Goal: Task Accomplishment & Management: Use online tool/utility

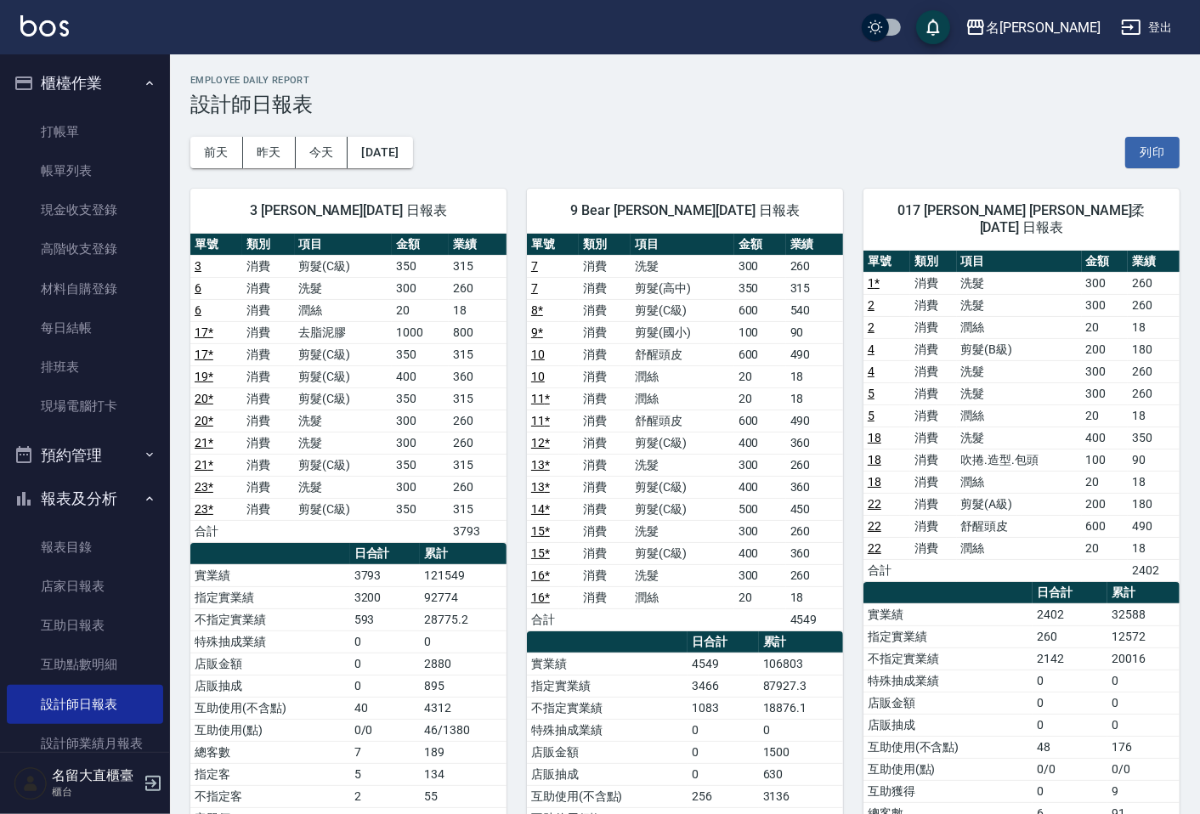
scroll to position [202, 0]
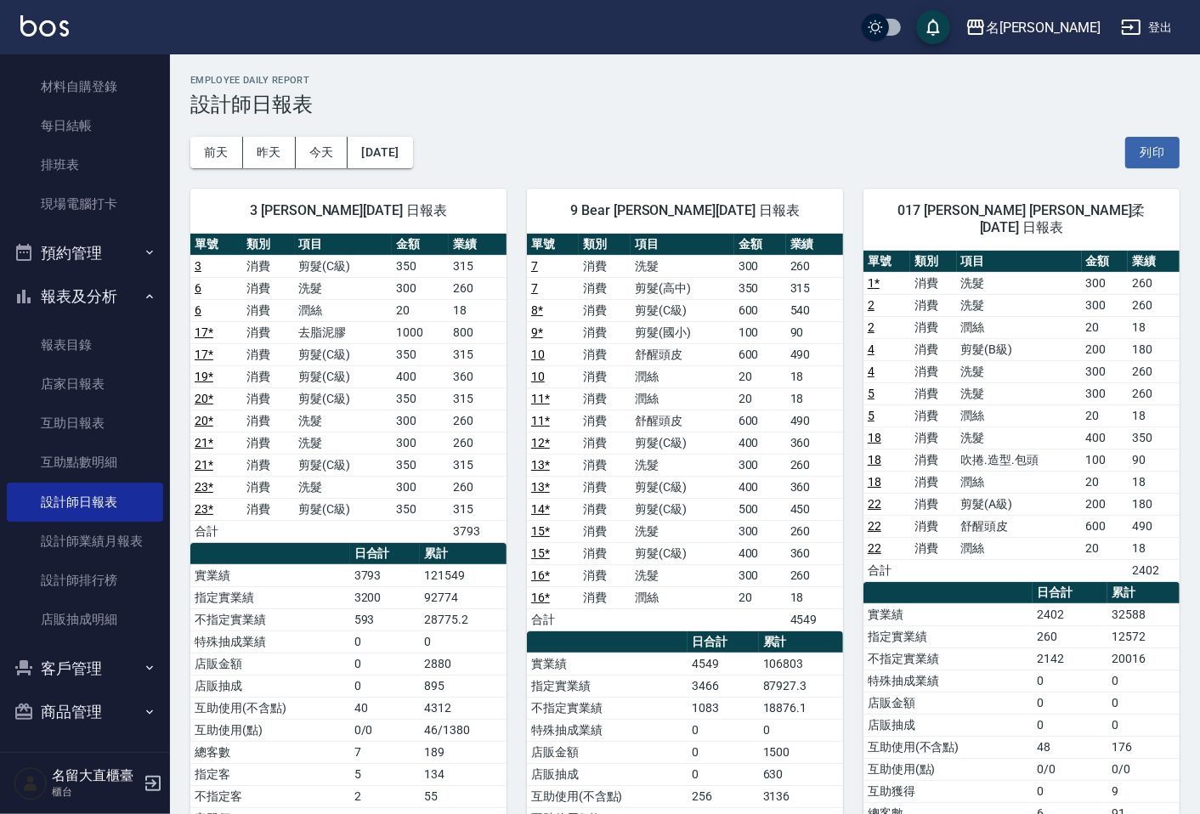
drag, startPoint x: 0, startPoint y: 0, endPoint x: 329, endPoint y: 469, distance: 573.1
click at [329, 469] on td "剪髮(C級)" at bounding box center [343, 465] width 97 height 22
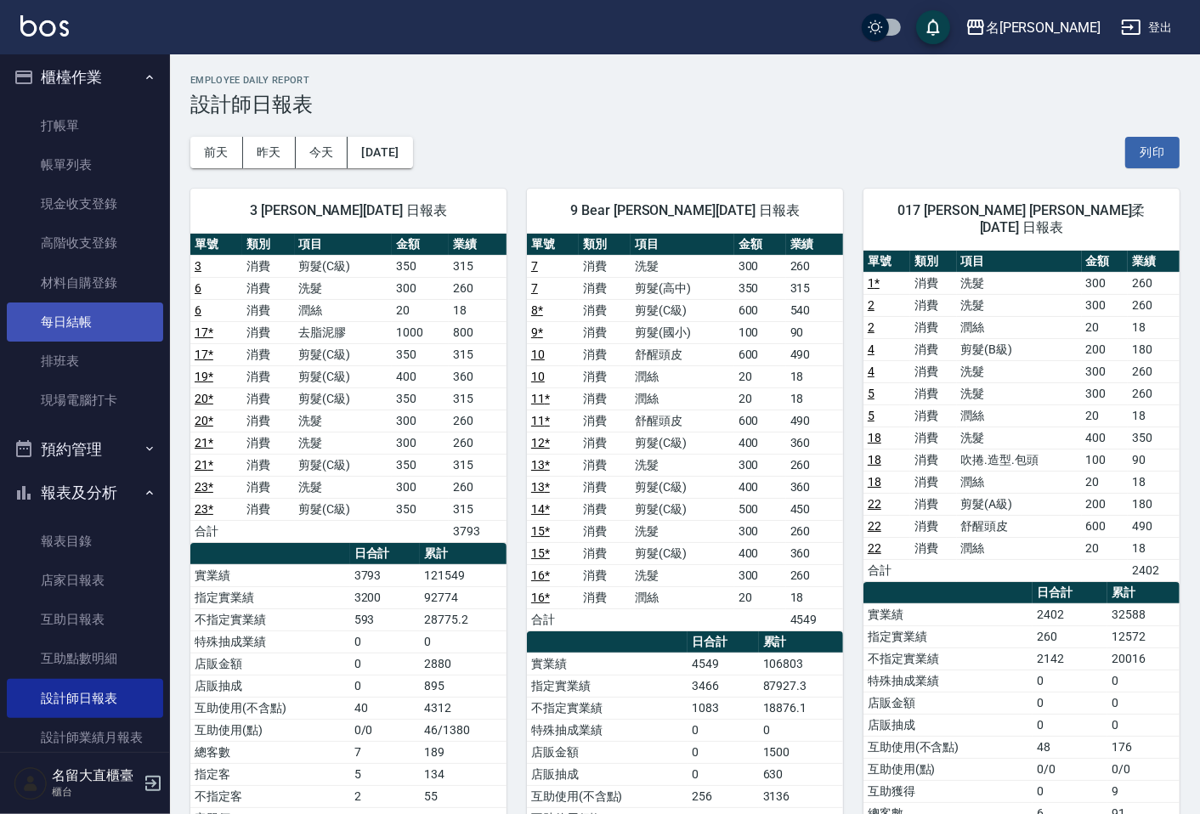
scroll to position [0, 0]
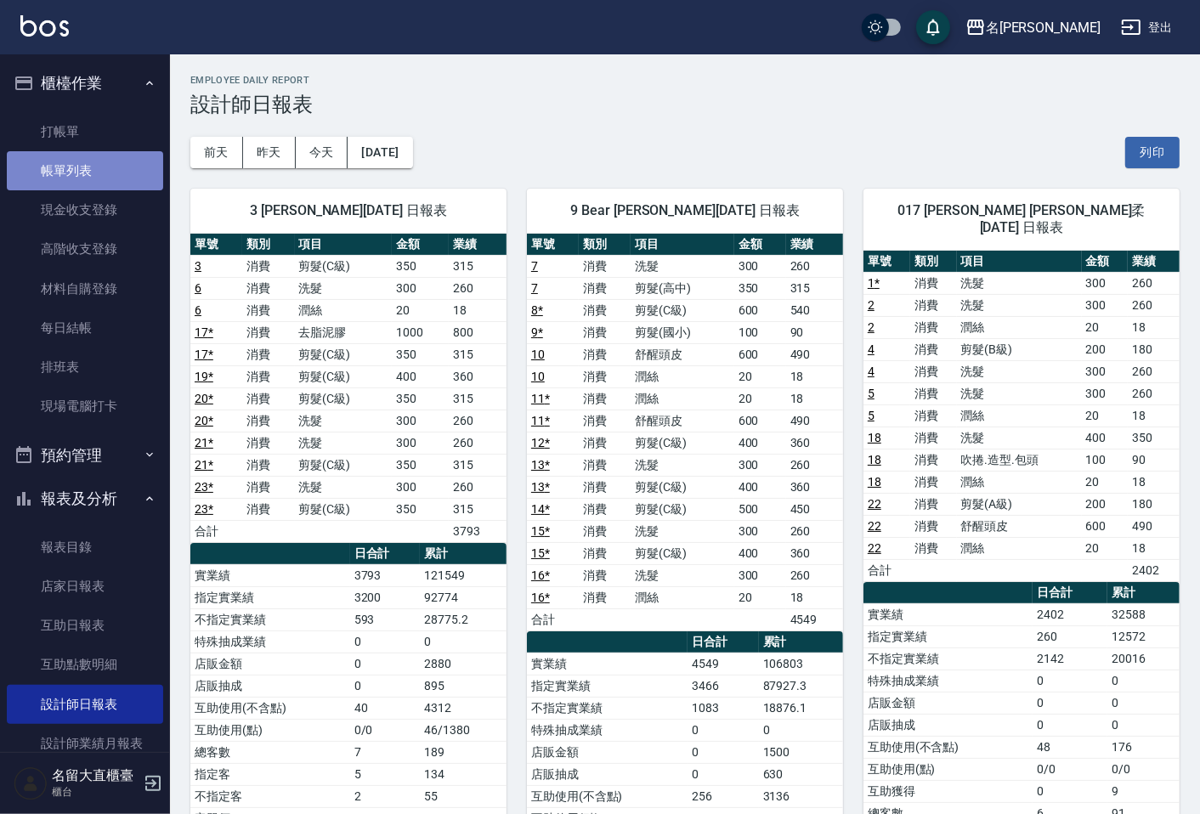
drag, startPoint x: 650, startPoint y: 757, endPoint x: 92, endPoint y: 177, distance: 804.5
click at [92, 177] on link "帳單列表" at bounding box center [85, 170] width 156 height 39
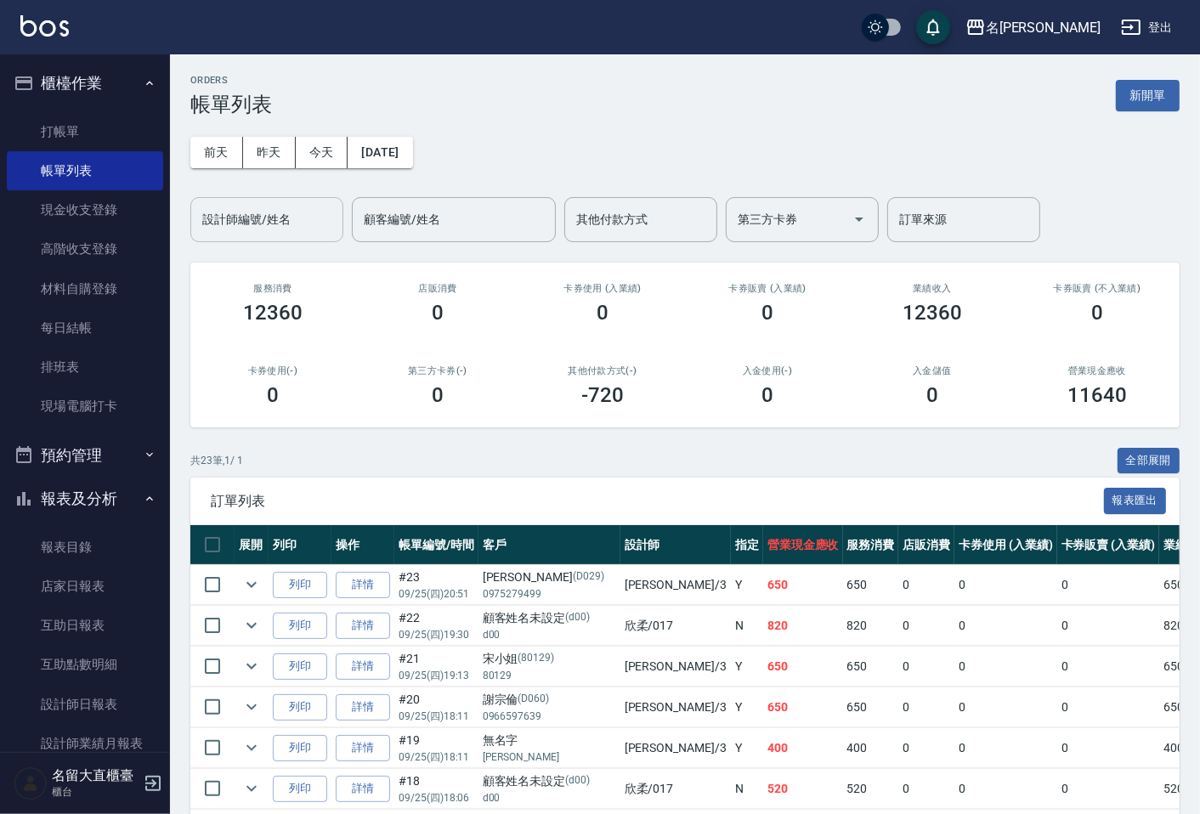
click at [226, 213] on input "設計師編號/姓名" at bounding box center [267, 220] width 138 height 30
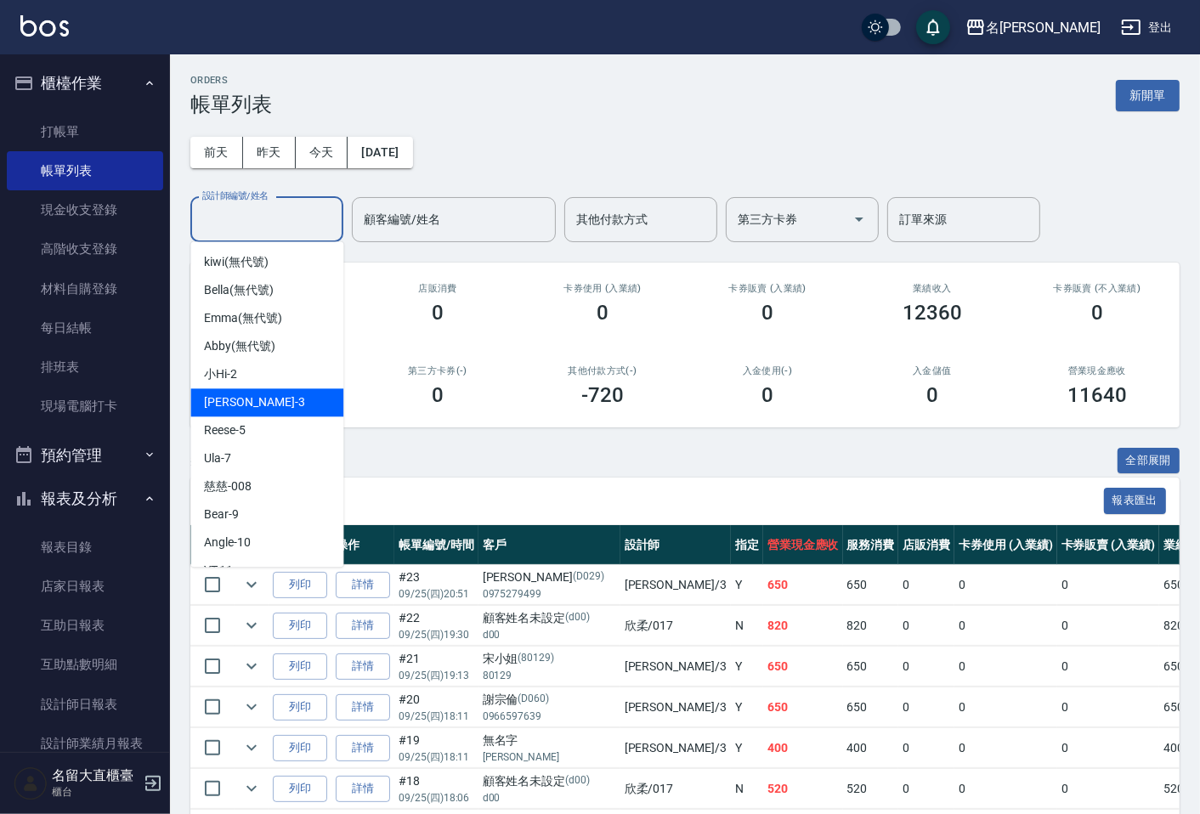
click at [236, 413] on div "[PERSON_NAME]3" at bounding box center [266, 403] width 153 height 28
type input "[PERSON_NAME]3"
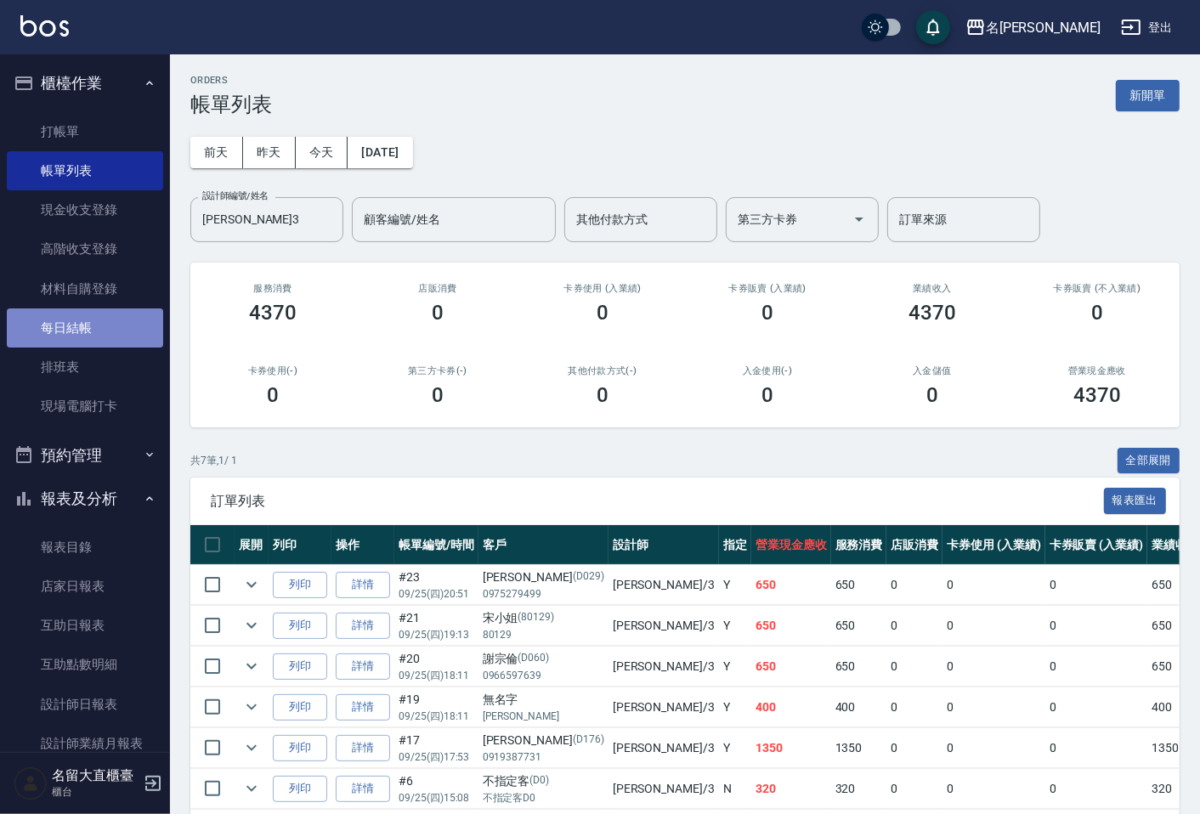
click at [119, 328] on link "每日結帳" at bounding box center [85, 328] width 156 height 39
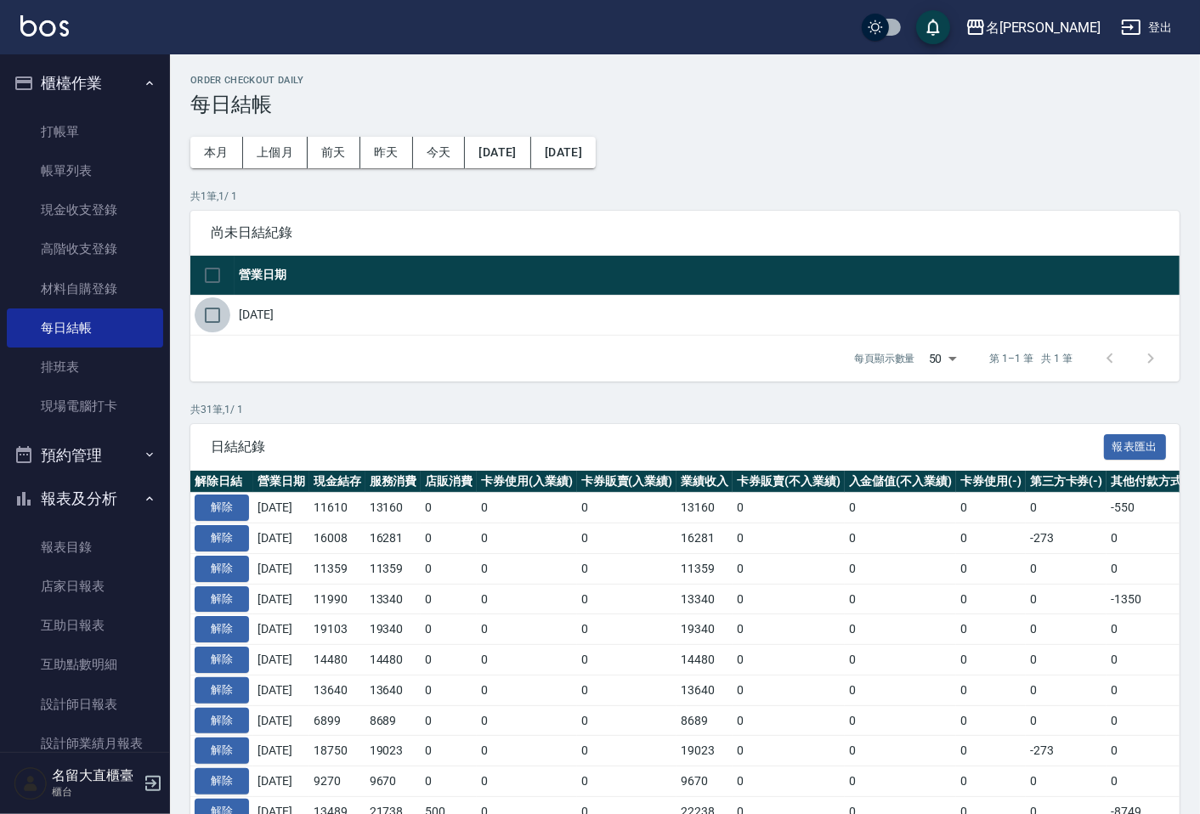
click at [209, 309] on input "checkbox" at bounding box center [213, 316] width 36 height 36
checkbox input "true"
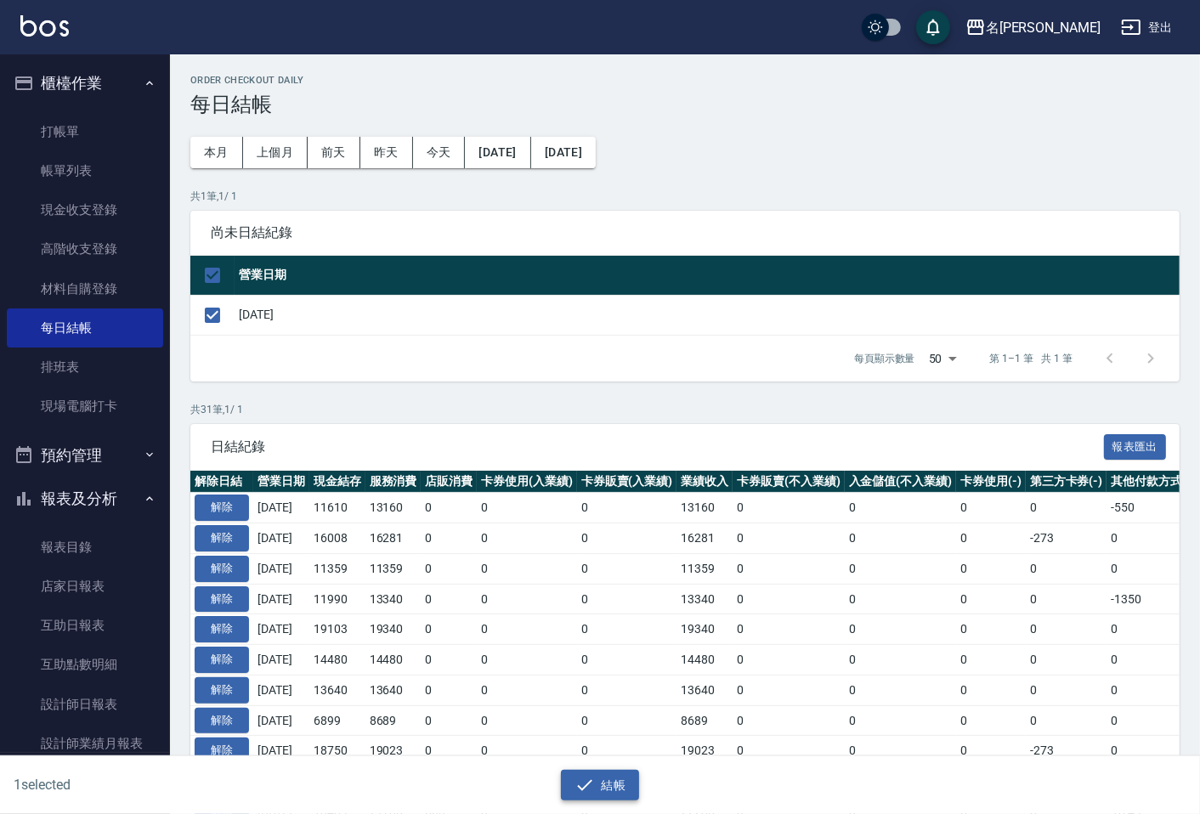
click at [596, 783] on button "結帳" at bounding box center [600, 785] width 79 height 31
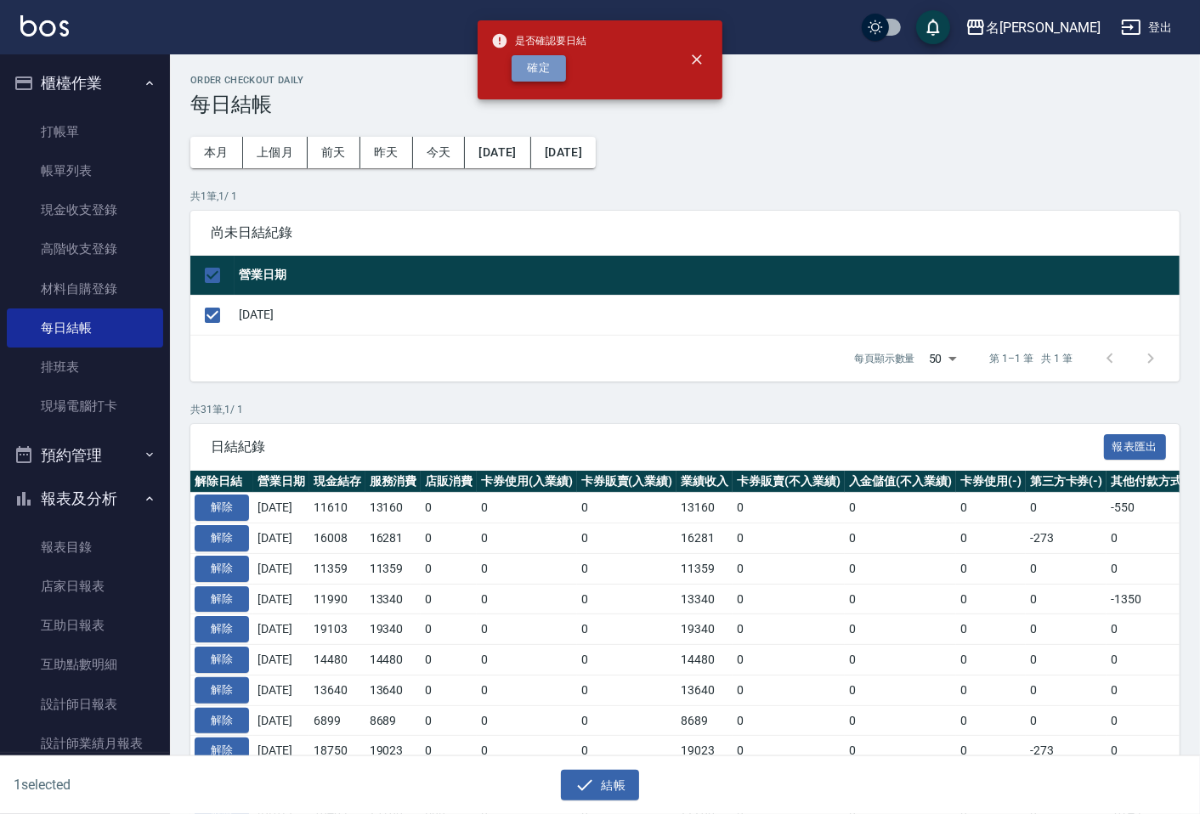
click at [546, 60] on button "確定" at bounding box center [539, 68] width 54 height 26
checkbox input "false"
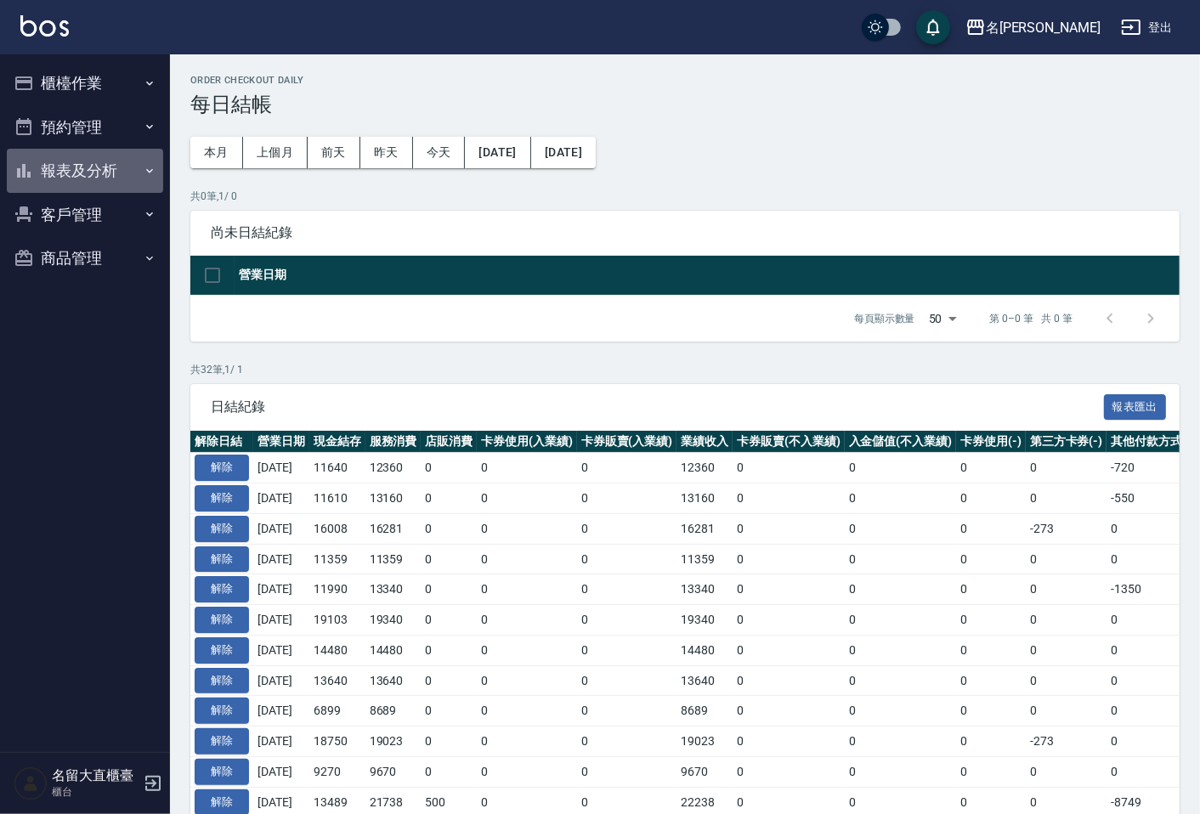
click at [106, 179] on button "報表及分析" at bounding box center [85, 171] width 156 height 44
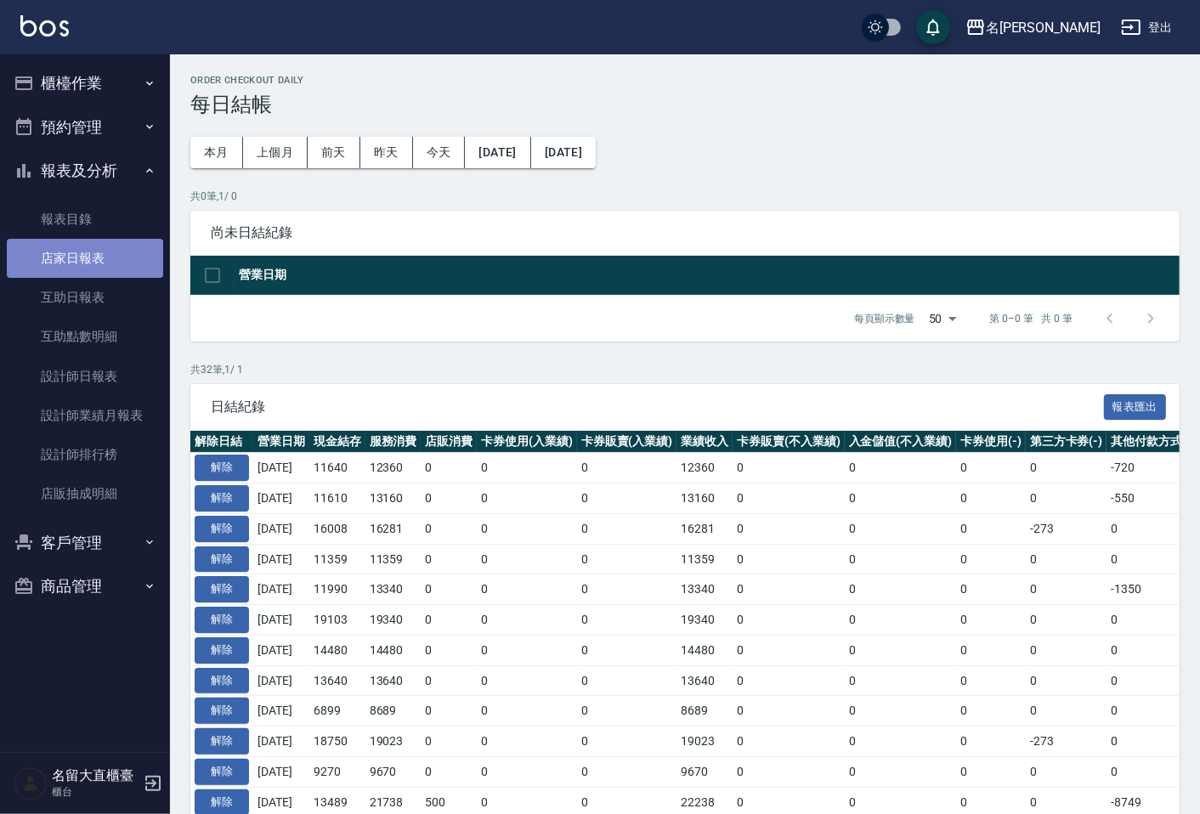
click at [95, 255] on link "店家日報表" at bounding box center [85, 258] width 156 height 39
